Goal: Download file/media

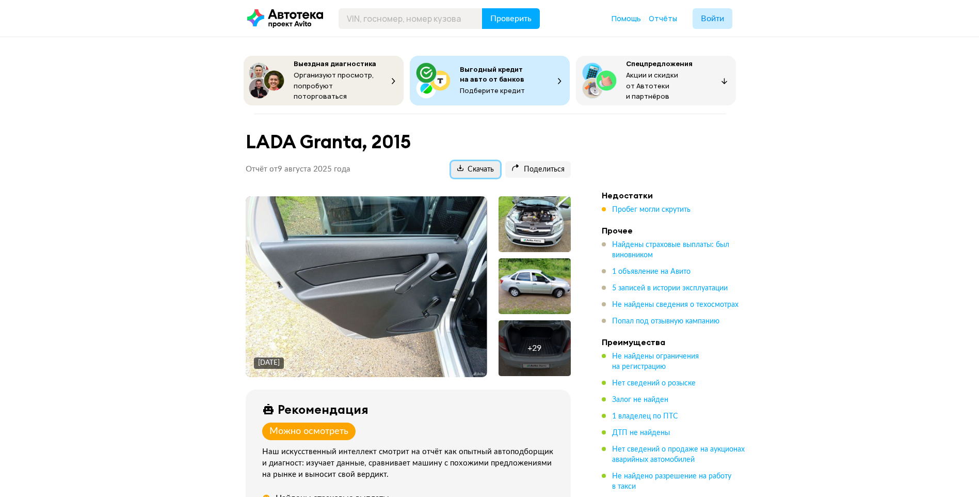
click at [467, 166] on span "Скачать" at bounding box center [475, 170] width 37 height 10
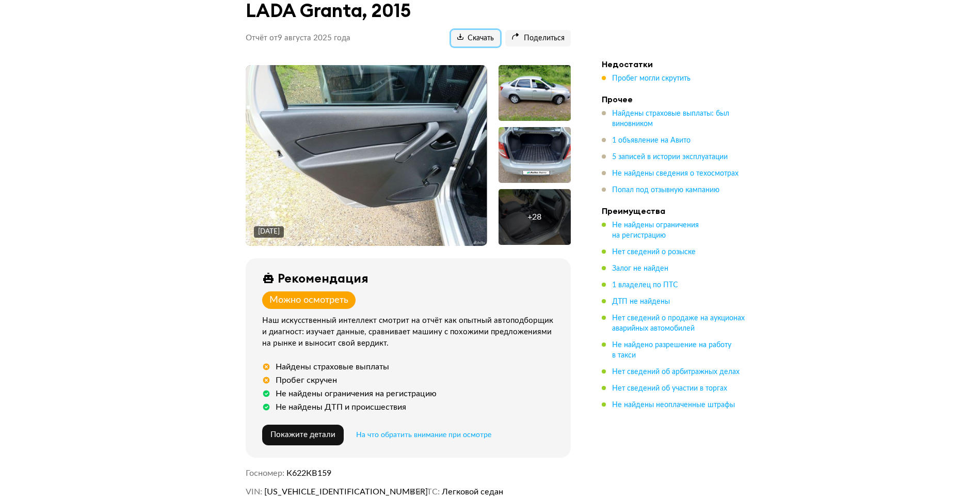
scroll to position [155, 0]
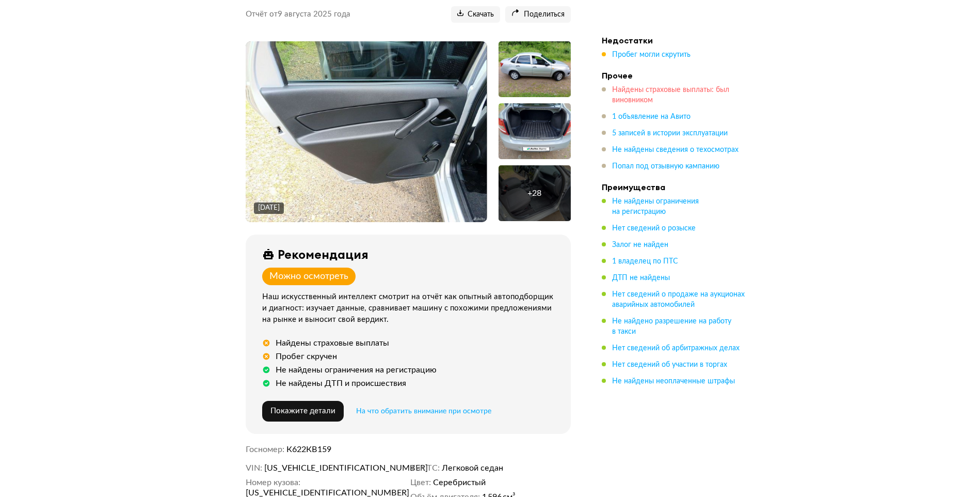
click at [636, 88] on span "Найдены страховые выплаты: был виновником" at bounding box center [670, 95] width 117 height 18
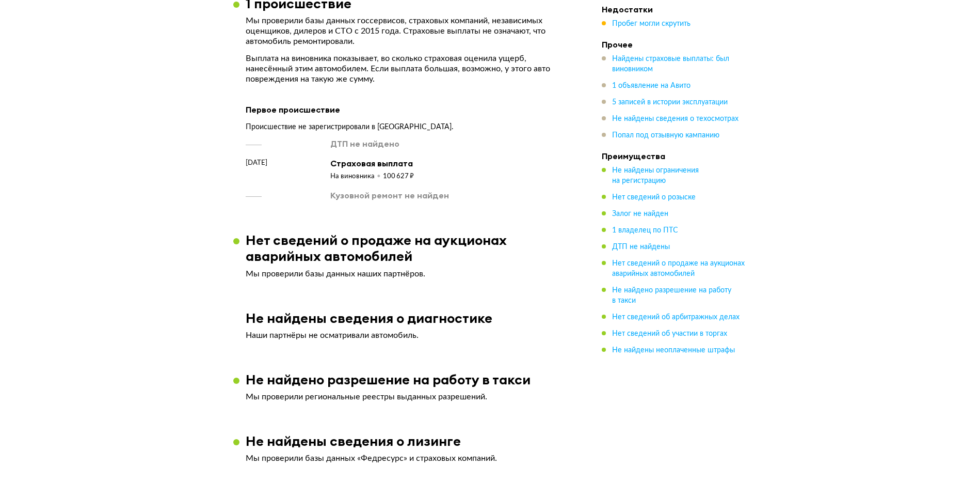
scroll to position [1038, 0]
